Goal: Task Accomplishment & Management: Manage account settings

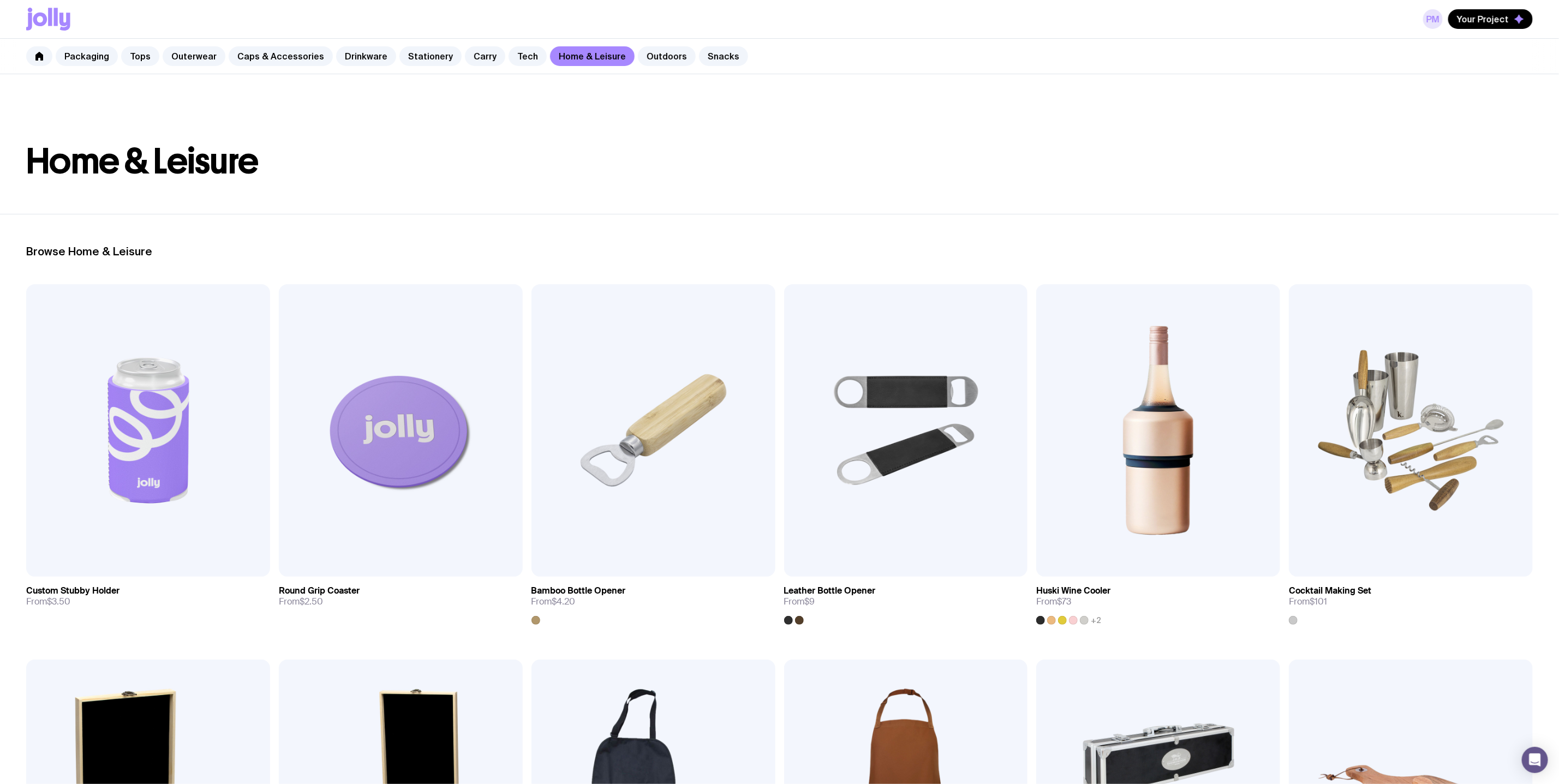
click at [1433, 17] on link "PM" at bounding box center [1433, 19] width 20 height 20
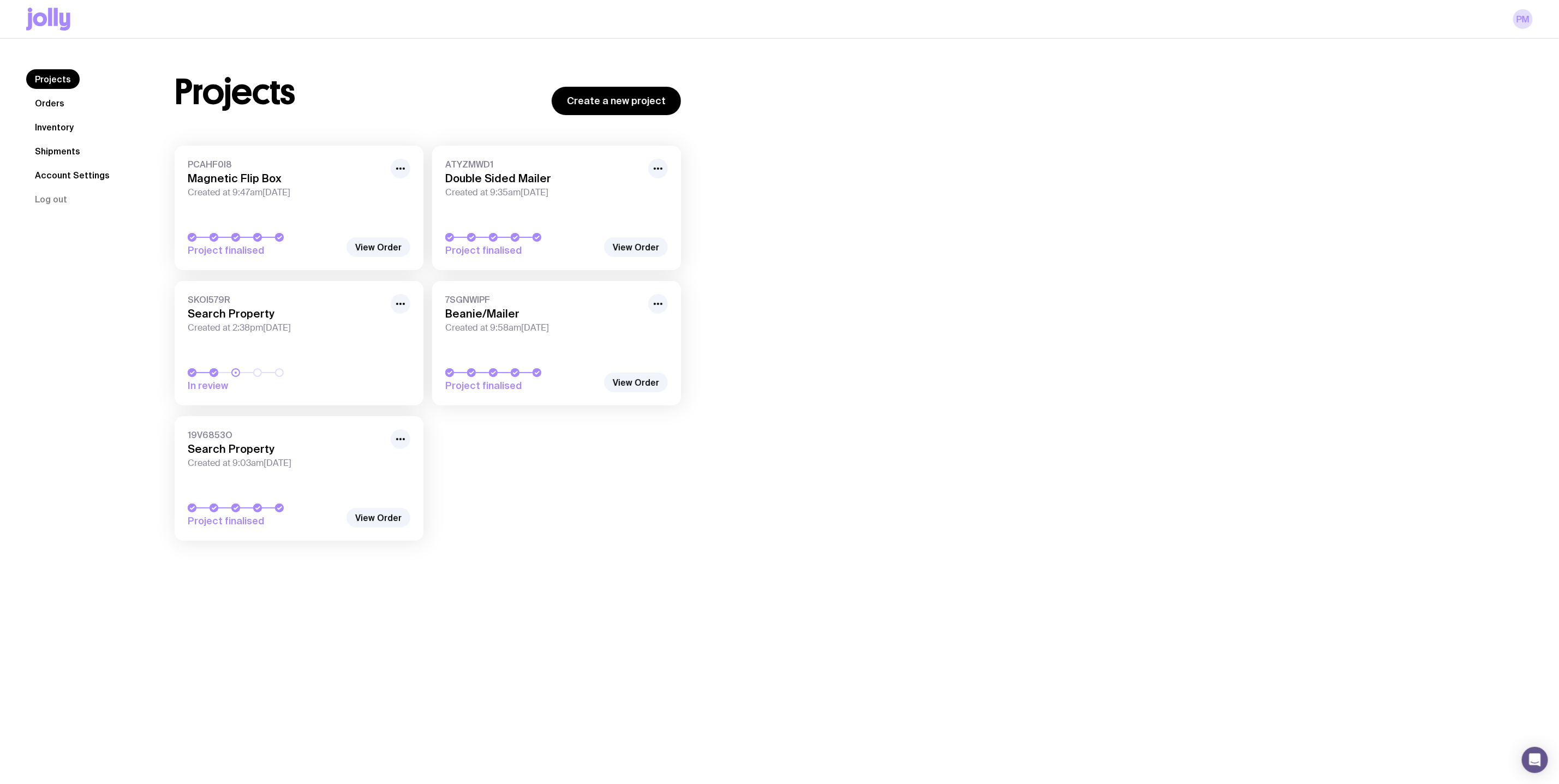
click at [269, 192] on span "Created at 9:47am[DATE]" at bounding box center [286, 193] width 196 height 11
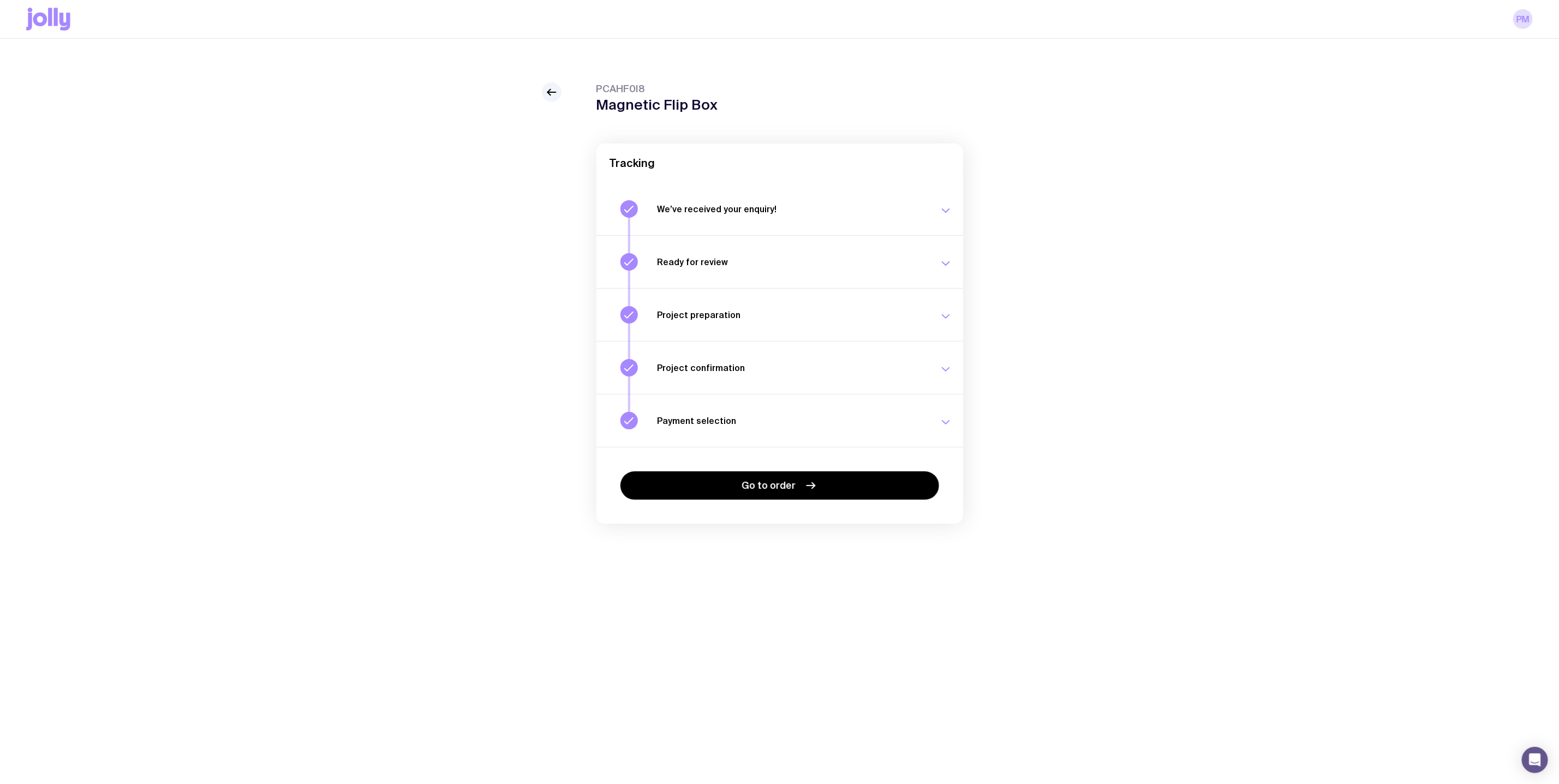
click at [769, 404] on button "Payment selection Choose your payment option to finalise your swag project. [DA…" at bounding box center [780, 420] width 367 height 53
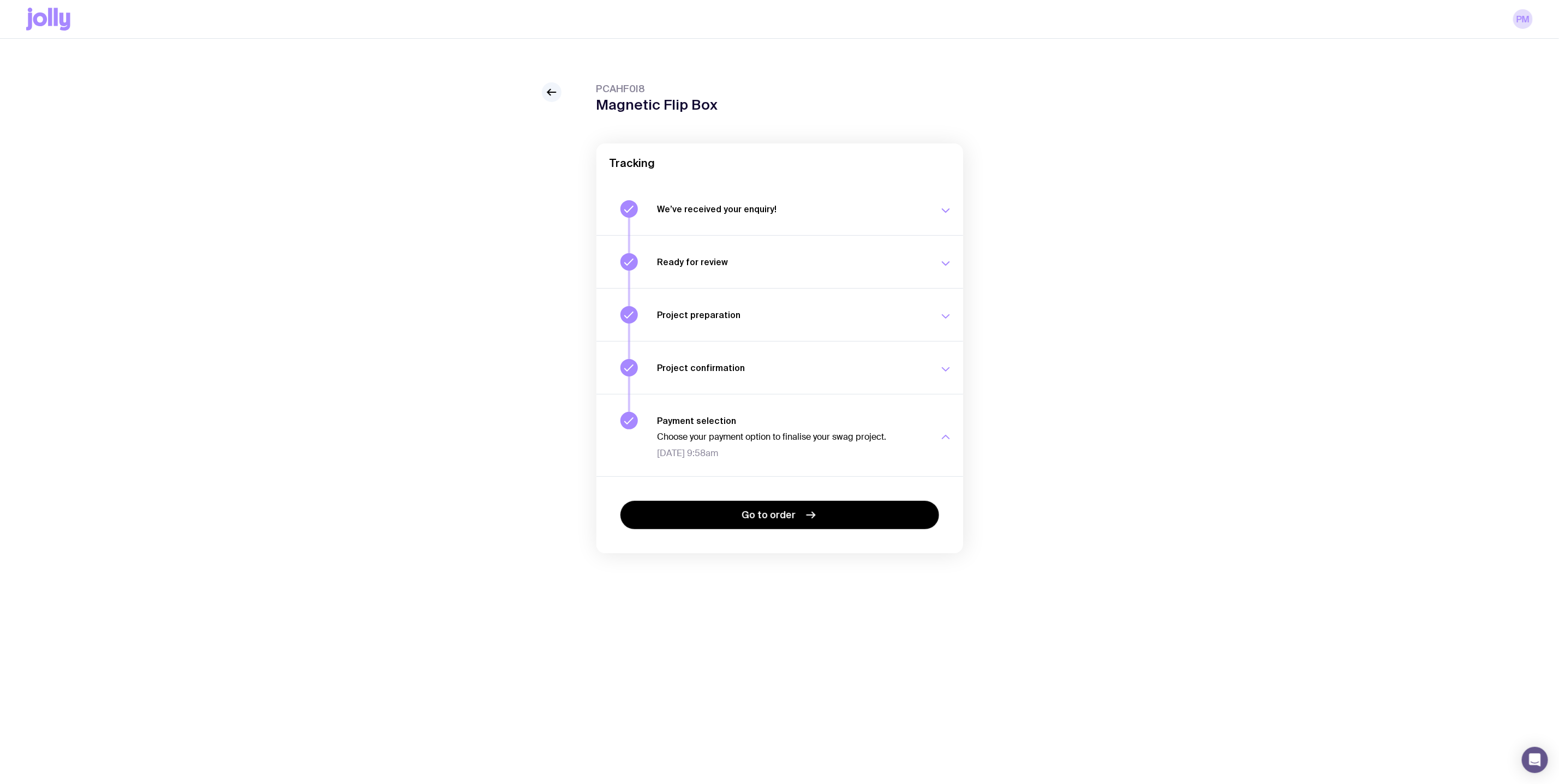
drag, startPoint x: 760, startPoint y: 377, endPoint x: 763, endPoint y: 364, distance: 13.3
click at [760, 377] on button "Project confirmation Your project details have been confirmed. [DATE] 9:58am" at bounding box center [780, 367] width 367 height 53
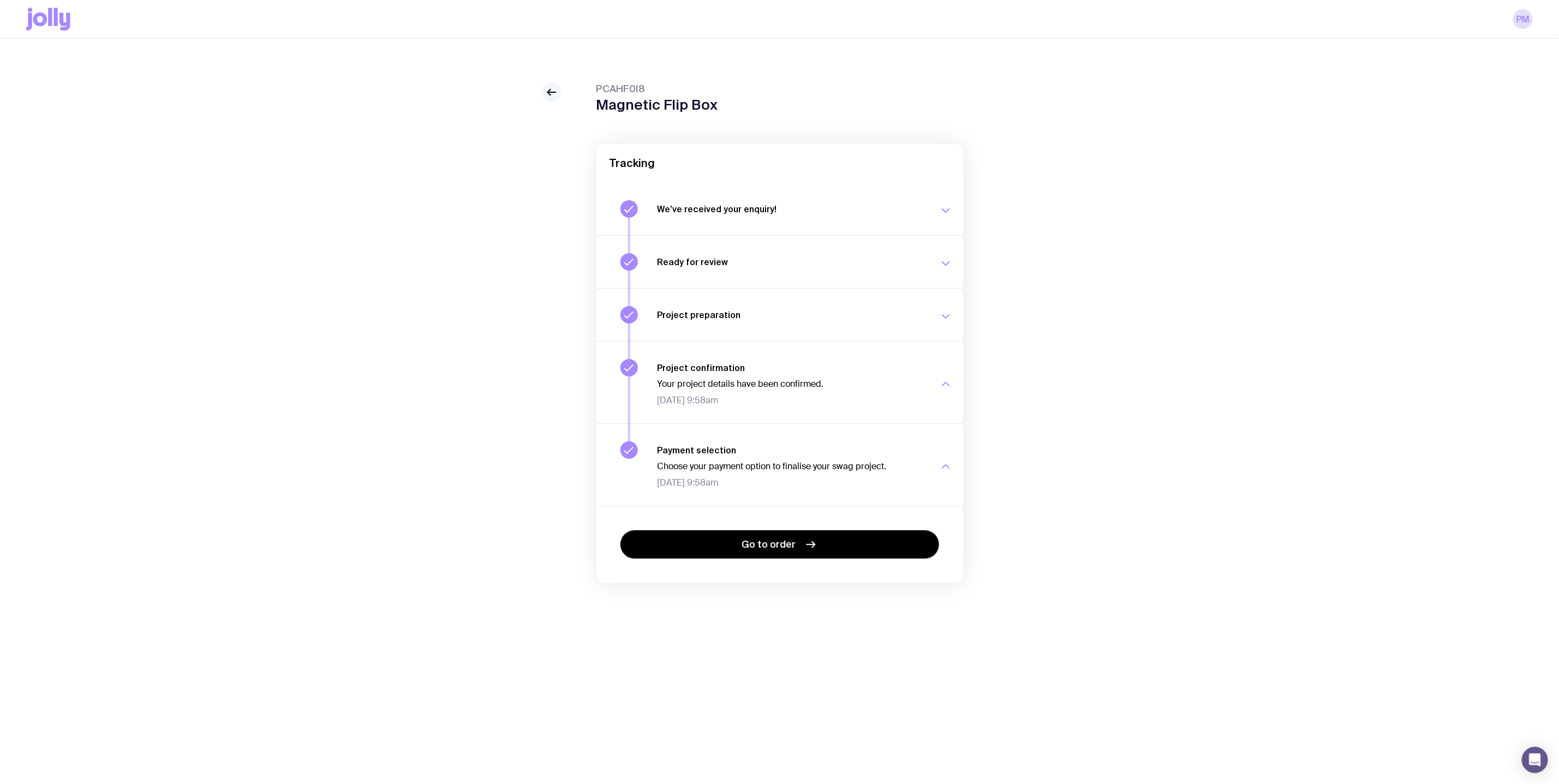
drag, startPoint x: 515, startPoint y: 91, endPoint x: 545, endPoint y: 92, distance: 30.0
click at [516, 91] on div "PCAHF0I8 Magnetic Flip Box Tracking We’ve received your enquiry! Our team is on…" at bounding box center [780, 354] width 1507 height 544
click at [548, 93] on icon at bounding box center [552, 92] width 13 height 13
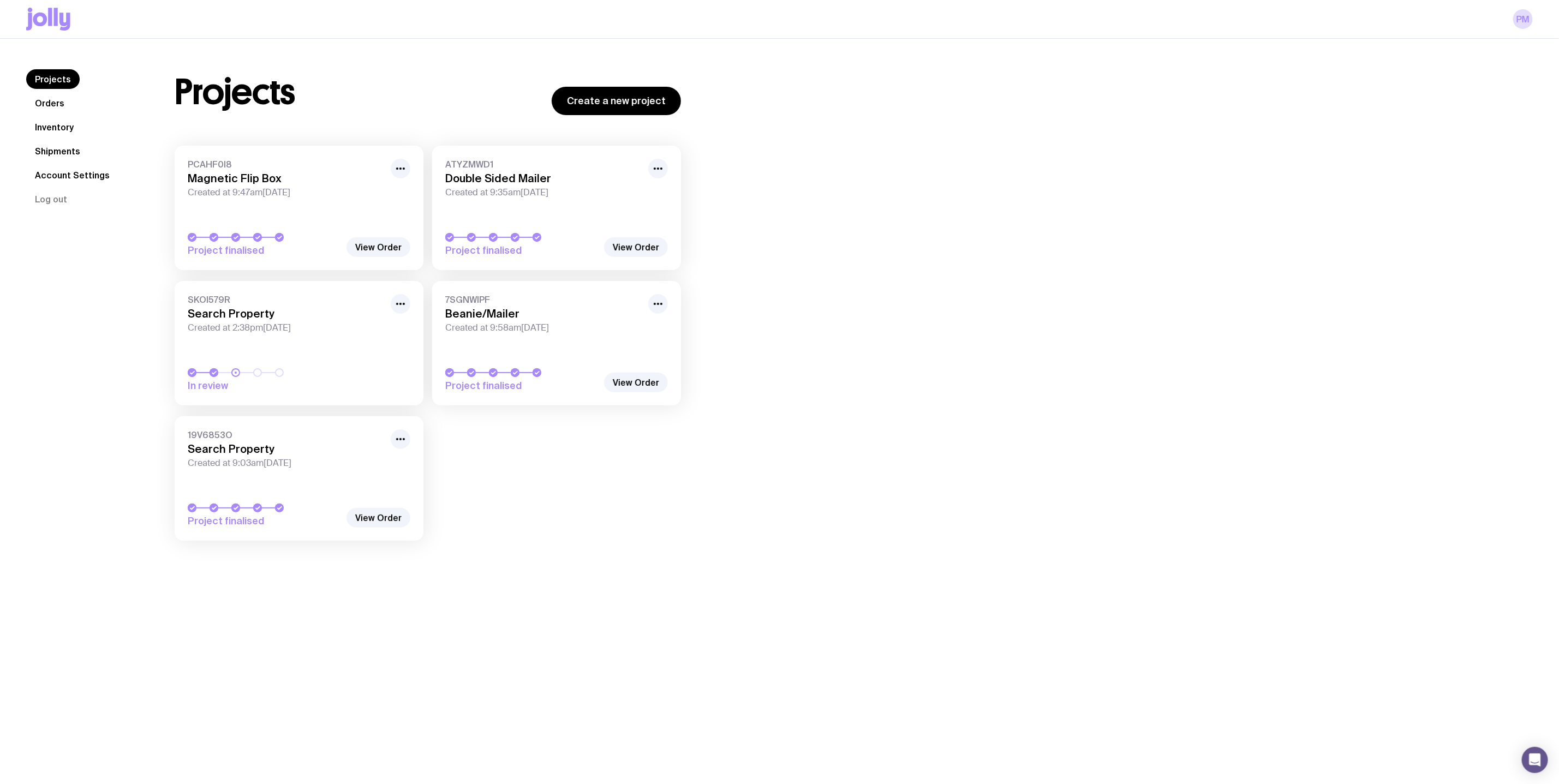
click at [521, 173] on h3 "Double Sided Mailer" at bounding box center [544, 178] width 196 height 13
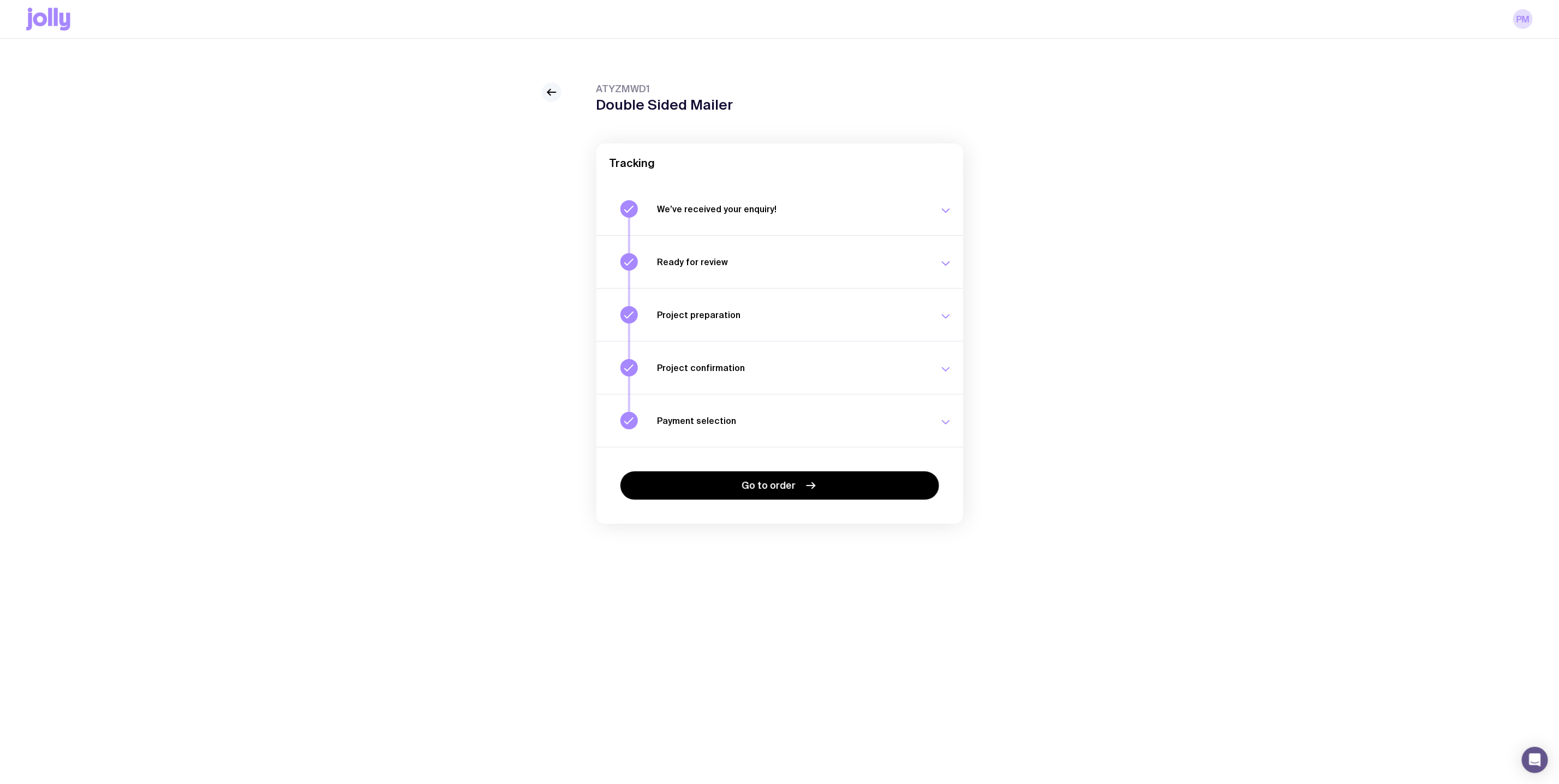
click at [558, 88] on icon at bounding box center [552, 92] width 13 height 13
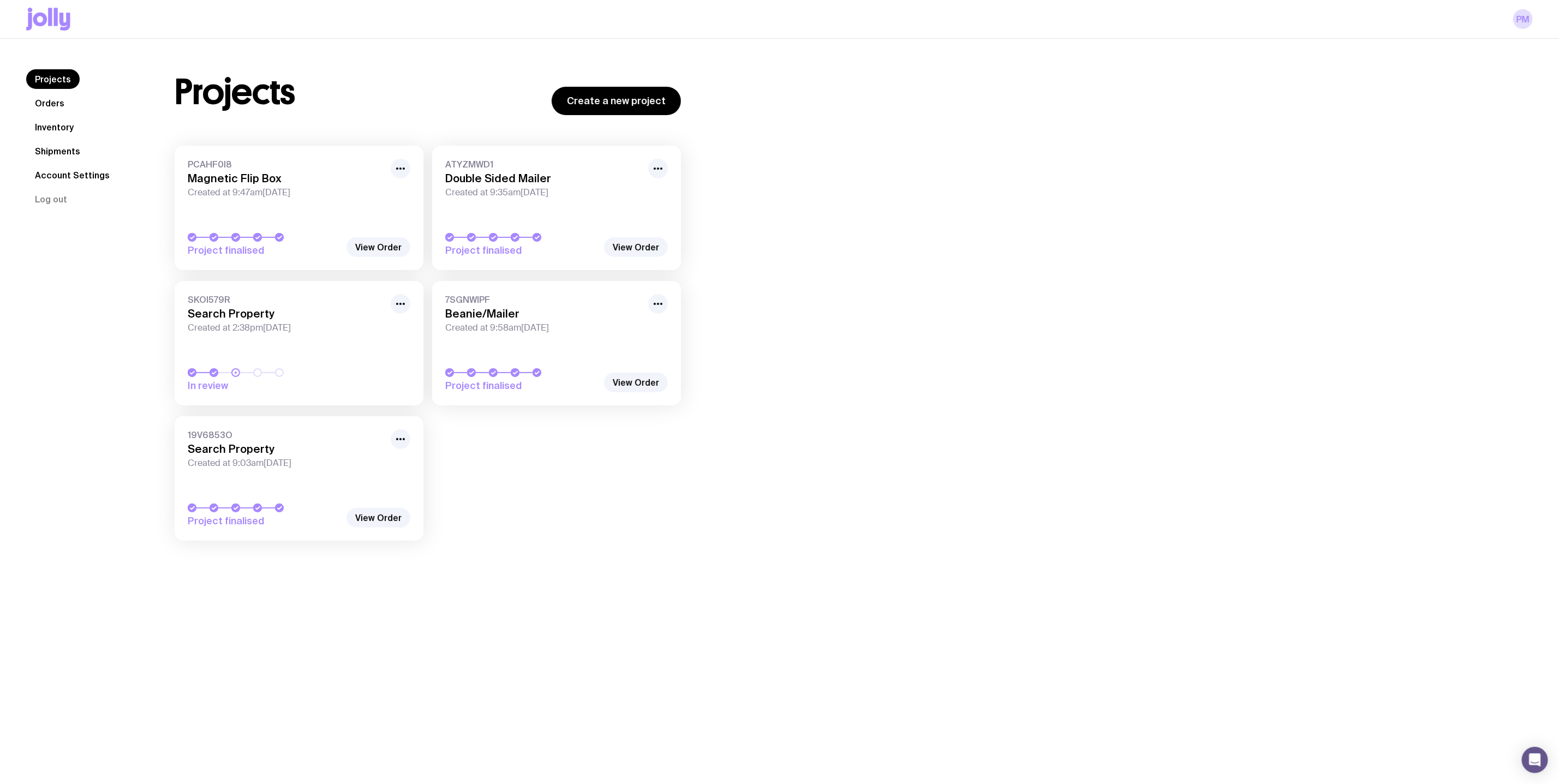
click at [315, 345] on link "SKOI579R Search Property Created at 2:38pm[DATE] In review" at bounding box center [299, 343] width 249 height 124
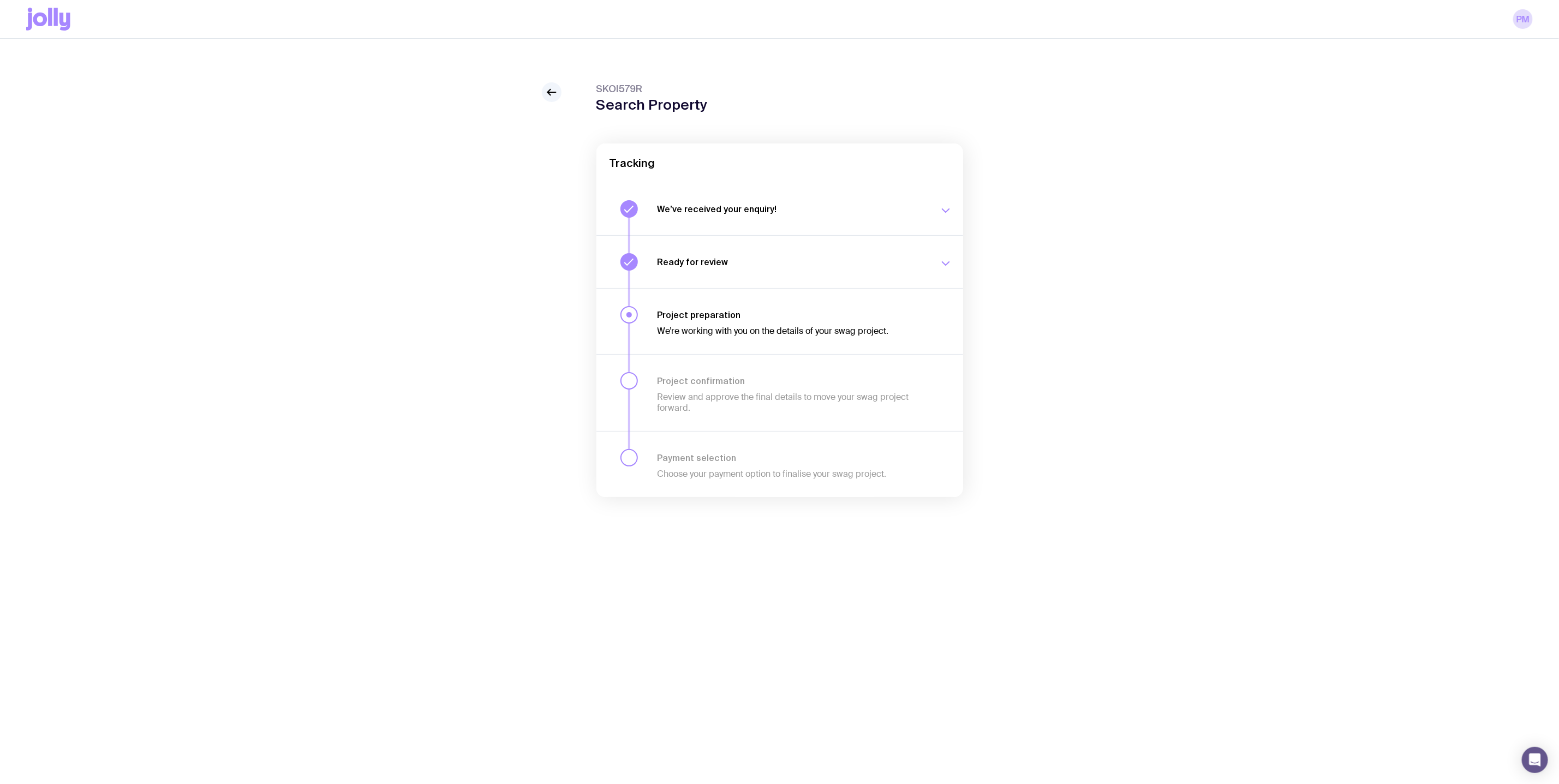
click at [721, 286] on button "Ready for review We’ll notify you as soon as your proposal and merch concepts a…" at bounding box center [780, 262] width 367 height 53
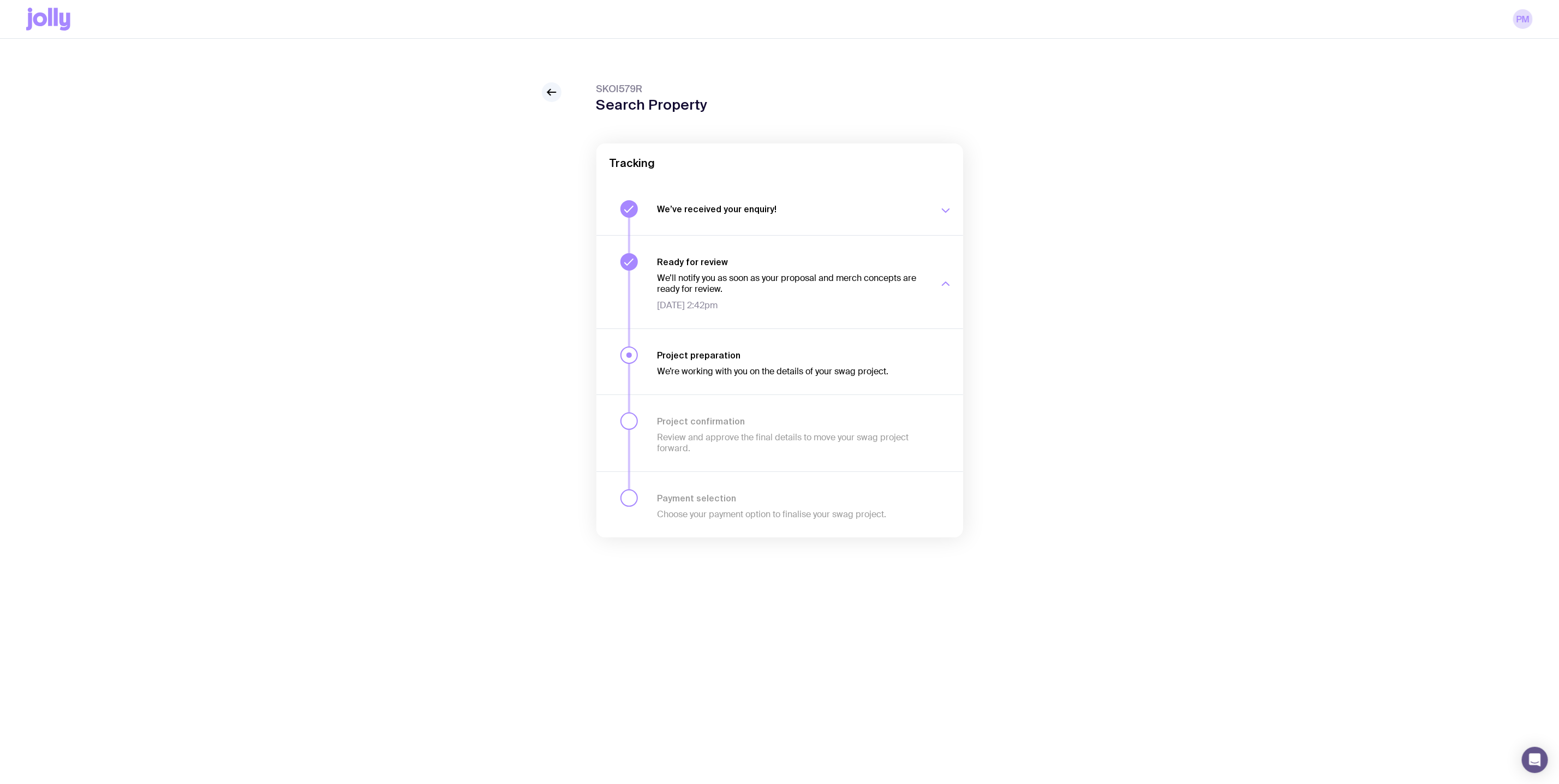
click at [549, 73] on div "SKOI579R Search Property Tracking We’ve received your enquiry! Our team is on i…" at bounding box center [780, 310] width 1559 height 542
click at [568, 91] on div "SKOI579R Search Property Tracking We’ve received your enquiry! Our team is on i…" at bounding box center [780, 331] width 1507 height 499
click at [567, 91] on div "SKOI579R Search Property Tracking We’ve received your enquiry! Our team is on i…" at bounding box center [780, 331] width 1507 height 499
